Goal: Transaction & Acquisition: Purchase product/service

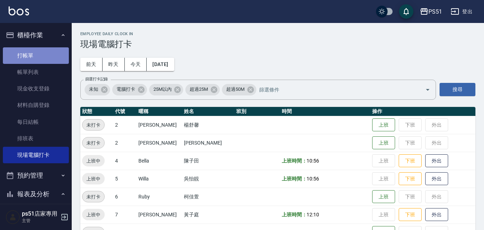
click at [41, 59] on link "打帳單" at bounding box center [36, 55] width 66 height 16
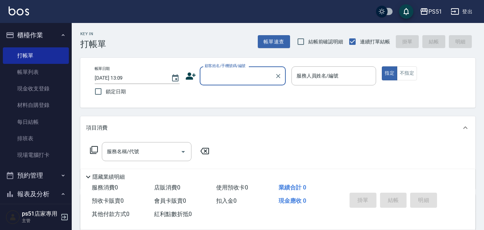
click at [232, 84] on div "顧客姓名/手機號碼/編號" at bounding box center [243, 75] width 86 height 19
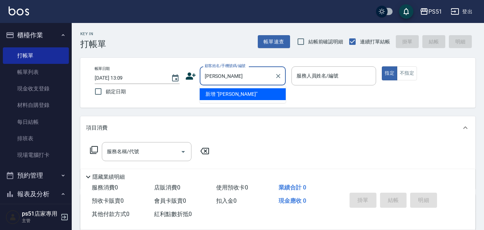
type input "許"
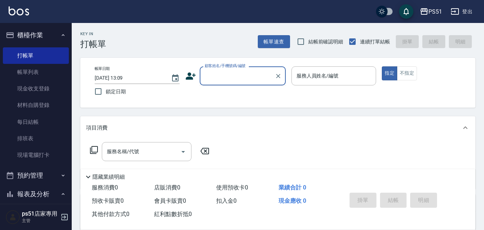
click at [246, 80] on input "顧客姓名/手機號碼/編號" at bounding box center [237, 76] width 69 height 13
click at [246, 78] on input "顧客姓名/手機號碼/編號" at bounding box center [237, 76] width 69 height 13
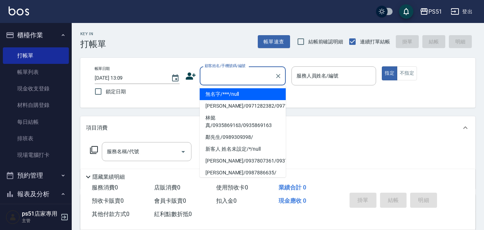
click at [240, 92] on li "無名字/***/null" at bounding box center [243, 94] width 86 height 12
type input "無名字/***/null"
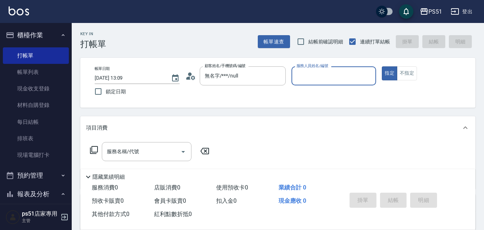
click at [327, 84] on div "服務人員姓名/編號" at bounding box center [333, 75] width 85 height 19
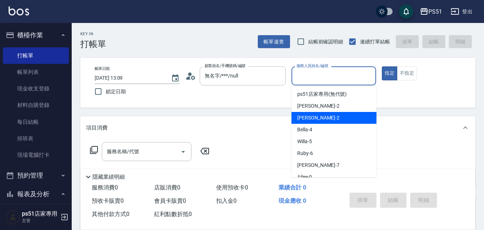
click at [316, 125] on div "Bella -4" at bounding box center [333, 130] width 85 height 12
type input "Bella-4"
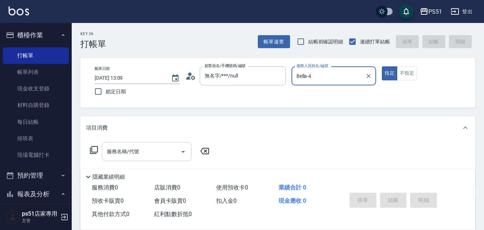
click at [146, 155] on input "服務名稱/代號" at bounding box center [141, 151] width 72 height 13
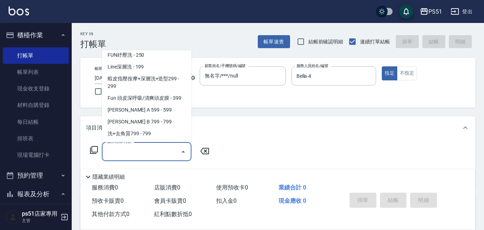
scroll to position [167, 0]
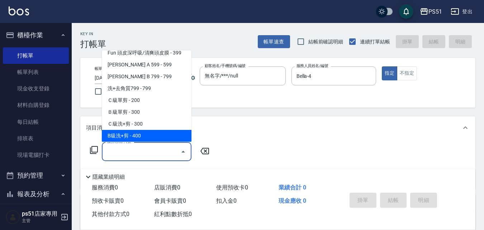
drag, startPoint x: 146, startPoint y: 131, endPoint x: 204, endPoint y: 132, distance: 58.4
click at [146, 131] on span "B級洗+剪 - 400" at bounding box center [147, 136] width 90 height 12
type input "B級洗+剪(204)"
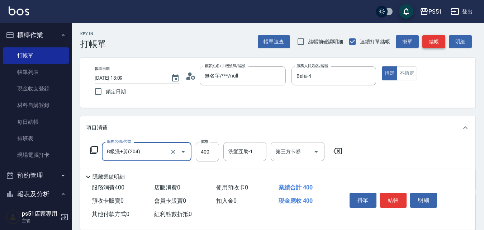
click at [439, 39] on button "結帳" at bounding box center [433, 41] width 23 height 13
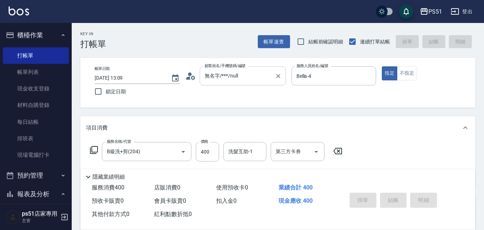
type input "[DATE] 13:33"
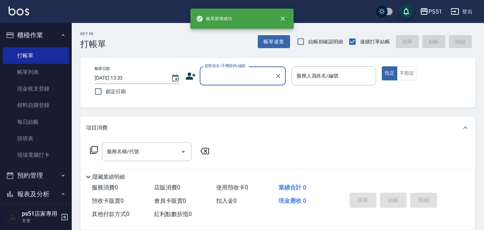
click at [256, 77] on input "顧客姓名/手機號碼/編號" at bounding box center [237, 76] width 69 height 13
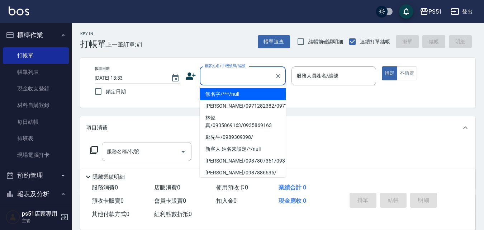
drag, startPoint x: 254, startPoint y: 91, endPoint x: 317, endPoint y: 73, distance: 65.1
click at [254, 91] on li "無名字/***/null" at bounding box center [243, 94] width 86 height 12
type input "無名字/***/null"
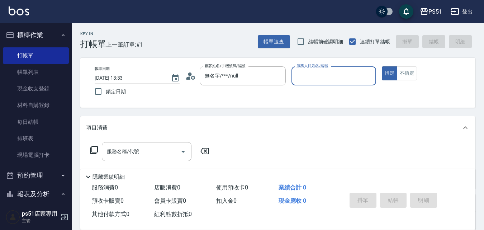
click at [317, 72] on input "服務人員姓名/編號" at bounding box center [334, 76] width 79 height 13
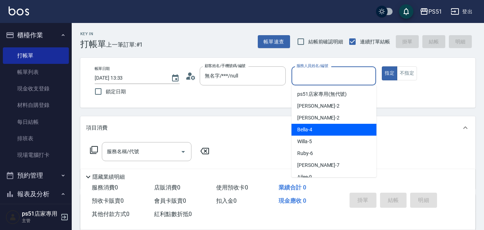
drag, startPoint x: 316, startPoint y: 126, endPoint x: 249, endPoint y: 138, distance: 68.1
click at [316, 127] on div "Bella -4" at bounding box center [333, 130] width 85 height 12
type input "Bella-4"
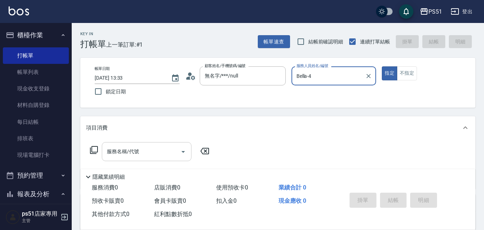
click at [158, 149] on input "服務名稱/代號" at bounding box center [141, 151] width 72 height 13
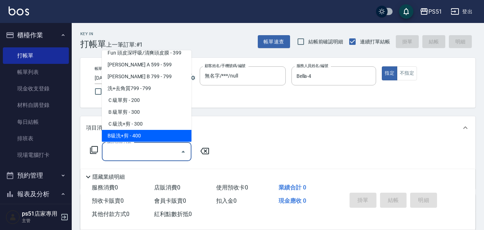
click at [148, 137] on span "B級洗+剪 - 400" at bounding box center [147, 136] width 90 height 12
type input "B級洗+剪(204)"
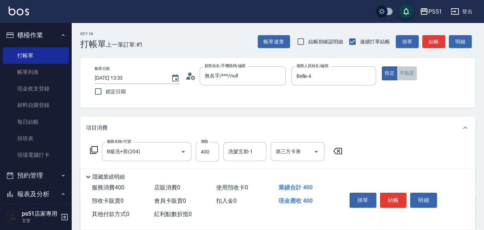
click at [413, 76] on button "不指定" at bounding box center [407, 73] width 20 height 14
click at [250, 146] on input "洗髮互助-1" at bounding box center [245, 151] width 37 height 13
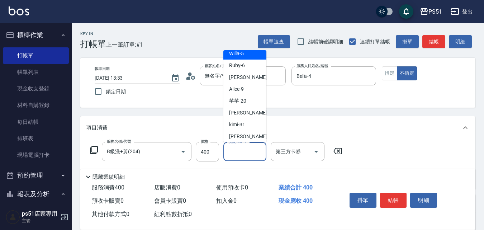
scroll to position [84, 0]
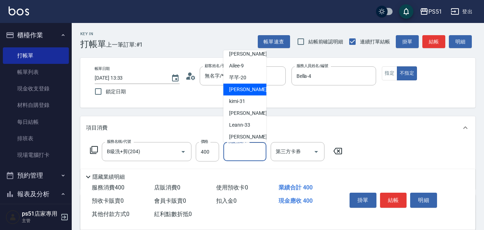
click at [241, 86] on span "[PERSON_NAME] -23" at bounding box center [251, 90] width 45 height 8
type input "[PERSON_NAME]-23"
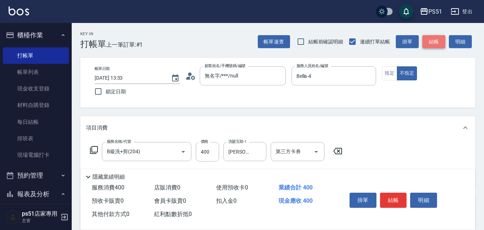
click at [435, 42] on button "結帳" at bounding box center [433, 41] width 23 height 13
